Goal: Transaction & Acquisition: Download file/media

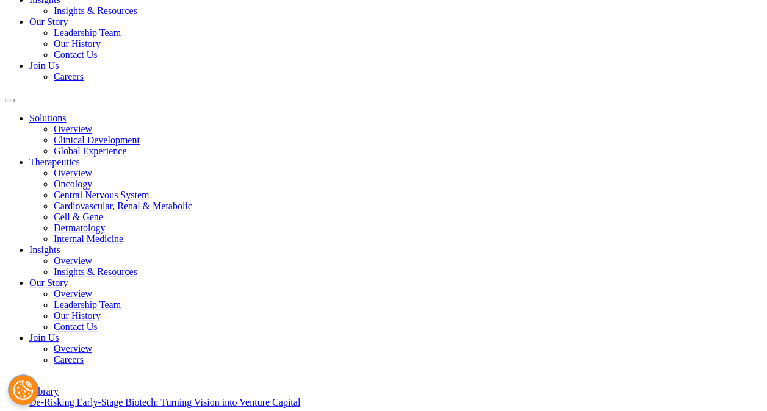
scroll to position [183, 0]
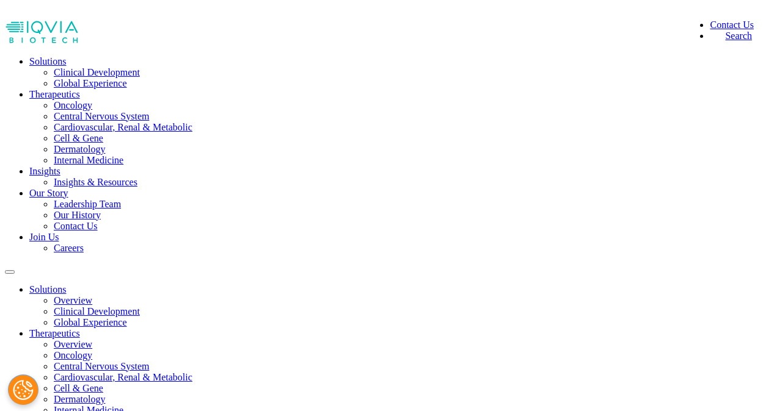
scroll to position [18, 0]
type input "Chi"
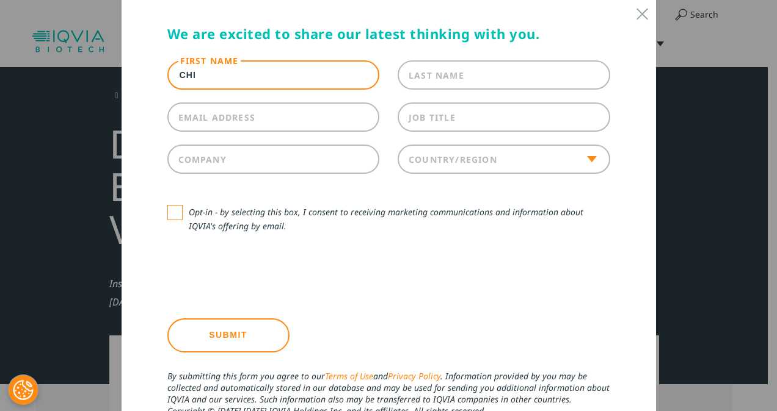
click at [419, 74] on label "Last Name" at bounding box center [436, 76] width 56 height 12
click at [419, 74] on input "Last Name" at bounding box center [503, 74] width 212 height 29
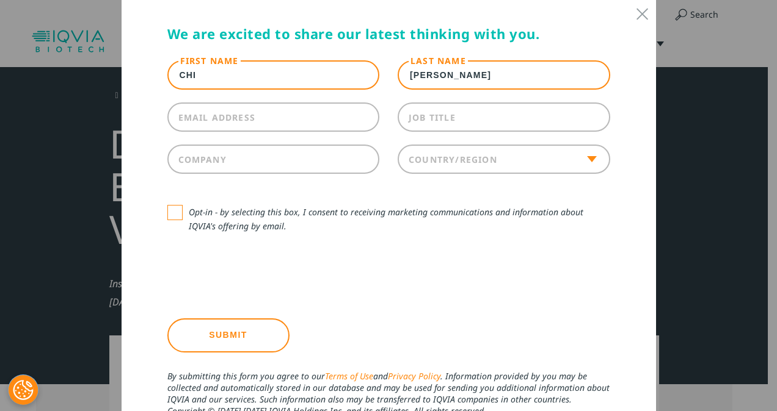
type input "Zhaoyan"
click at [244, 123] on label "Email Address" at bounding box center [217, 118] width 78 height 12
click at [244, 123] on input "Email Address" at bounding box center [273, 117] width 212 height 29
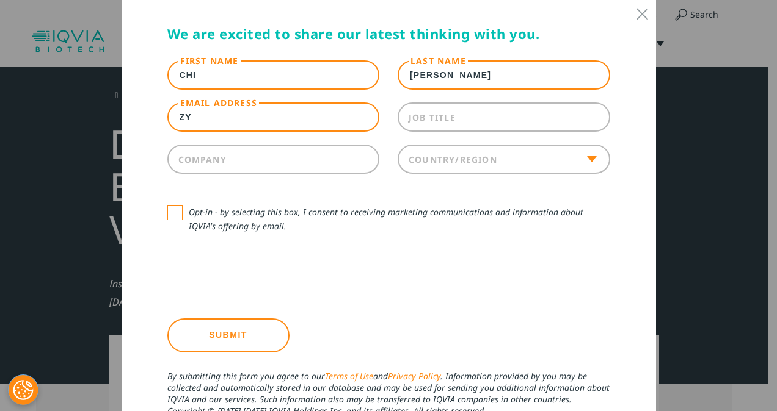
type input "z"
type input "zychi@cn.imshealth.com"
type input "IQVIA"
select select "China"
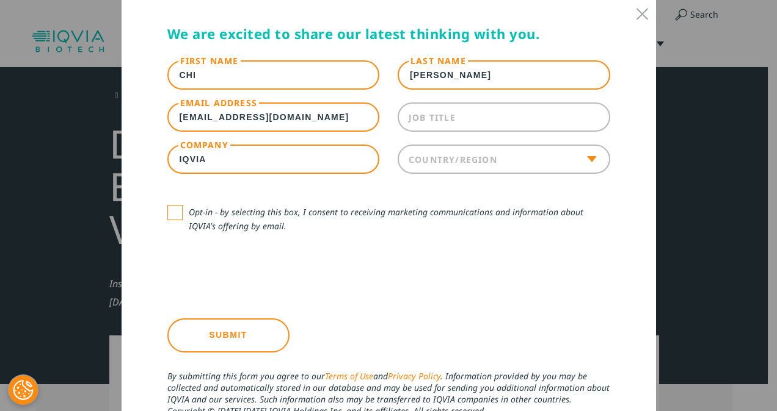
click at [439, 112] on label "Job Title" at bounding box center [431, 118] width 47 height 12
click at [439, 111] on input "Job Title" at bounding box center [503, 117] width 212 height 29
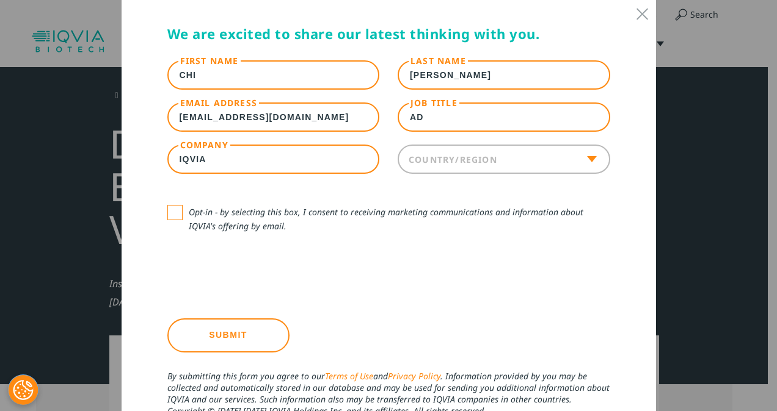
type input "ad"
click at [168, 216] on span at bounding box center [174, 212] width 15 height 15
click at [189, 205] on input "Opt-in - by selecting this box, I consent to receiving marketing communications…" at bounding box center [189, 205] width 0 height 0
click at [217, 331] on input "Submit" at bounding box center [228, 336] width 122 height 34
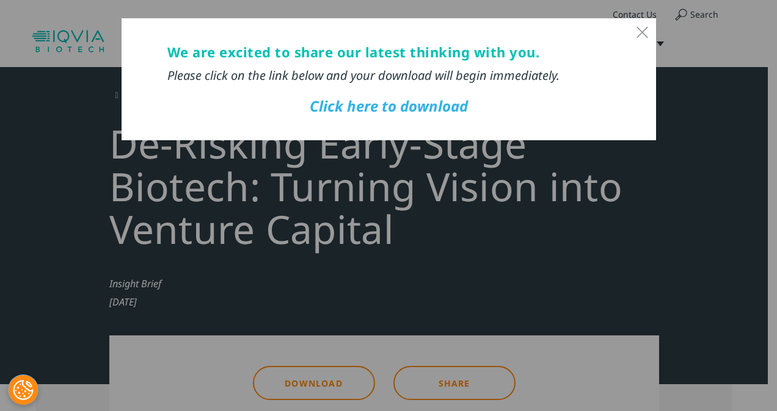
scroll to position [0, 0]
click at [380, 105] on link "Click here to download" at bounding box center [389, 106] width 158 height 20
